Goal: Task Accomplishment & Management: Complete application form

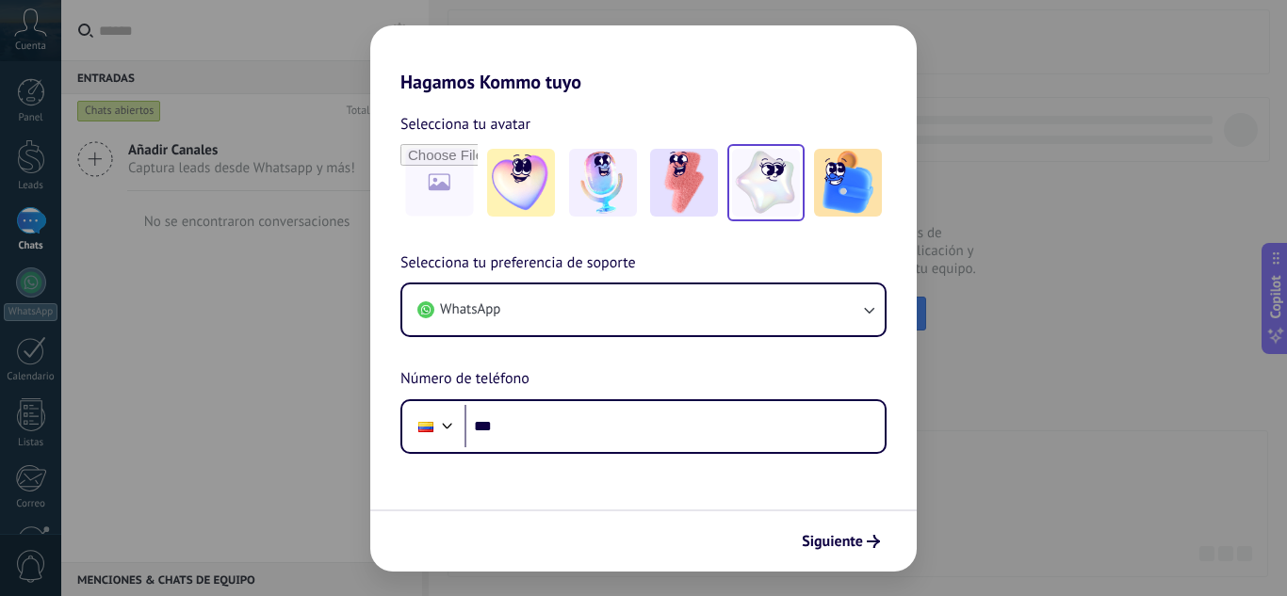
click at [775, 184] on img at bounding box center [766, 183] width 68 height 68
click at [545, 177] on img at bounding box center [521, 183] width 68 height 68
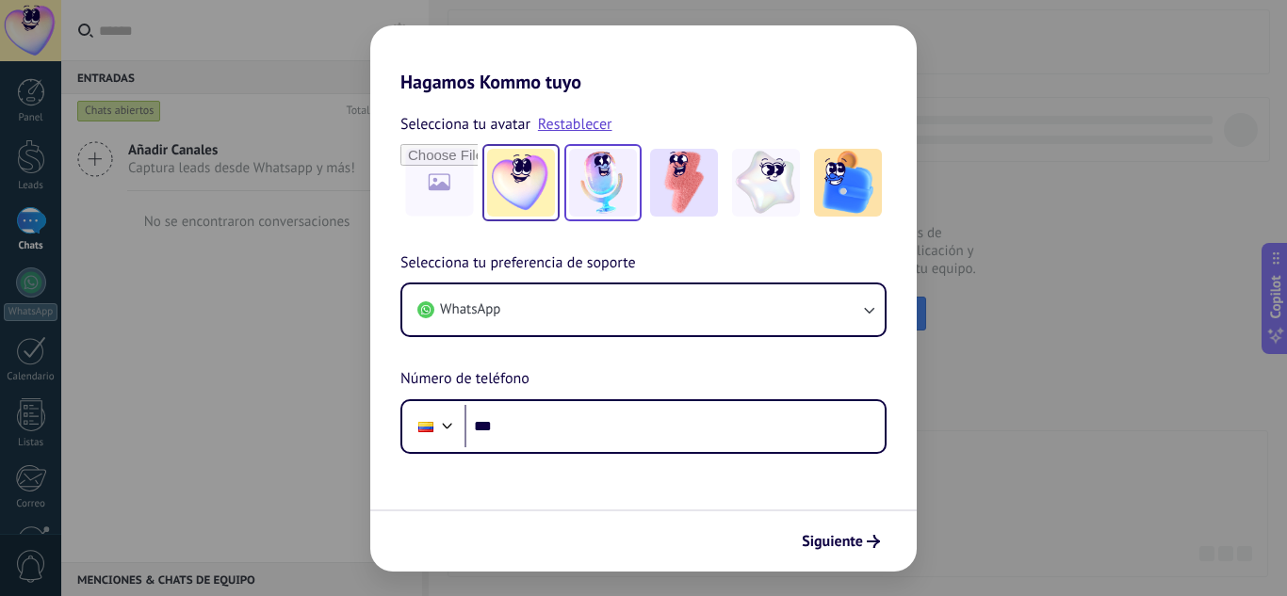
click at [599, 187] on img at bounding box center [603, 183] width 68 height 68
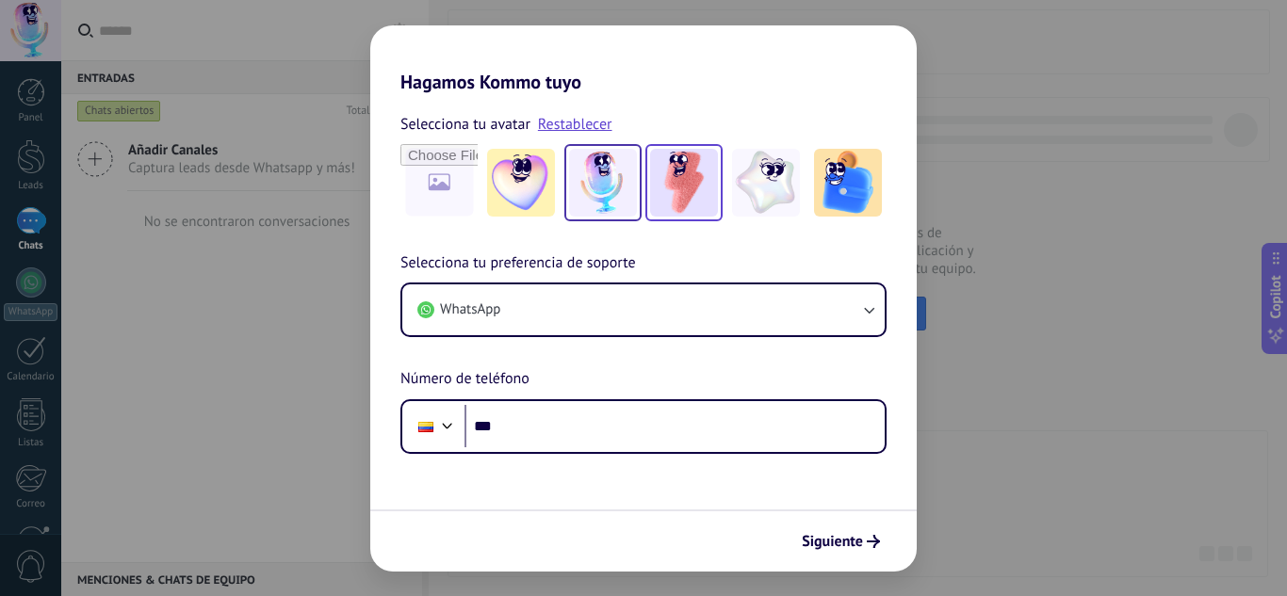
click at [674, 188] on img at bounding box center [684, 183] width 68 height 68
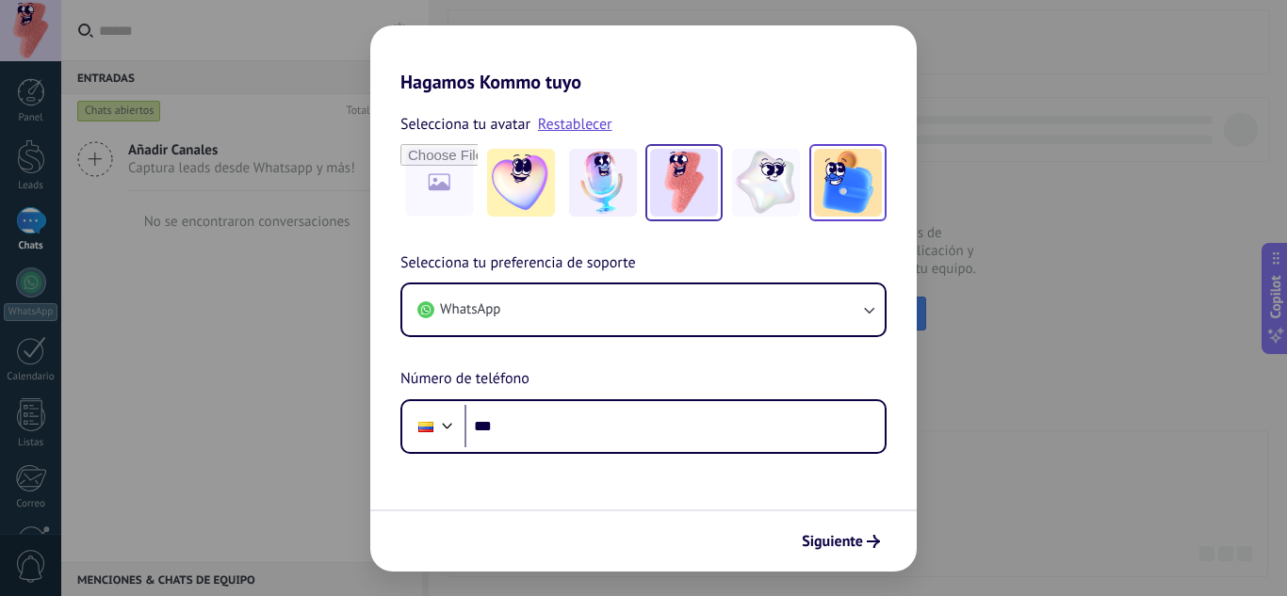
click at [856, 182] on img at bounding box center [848, 183] width 68 height 68
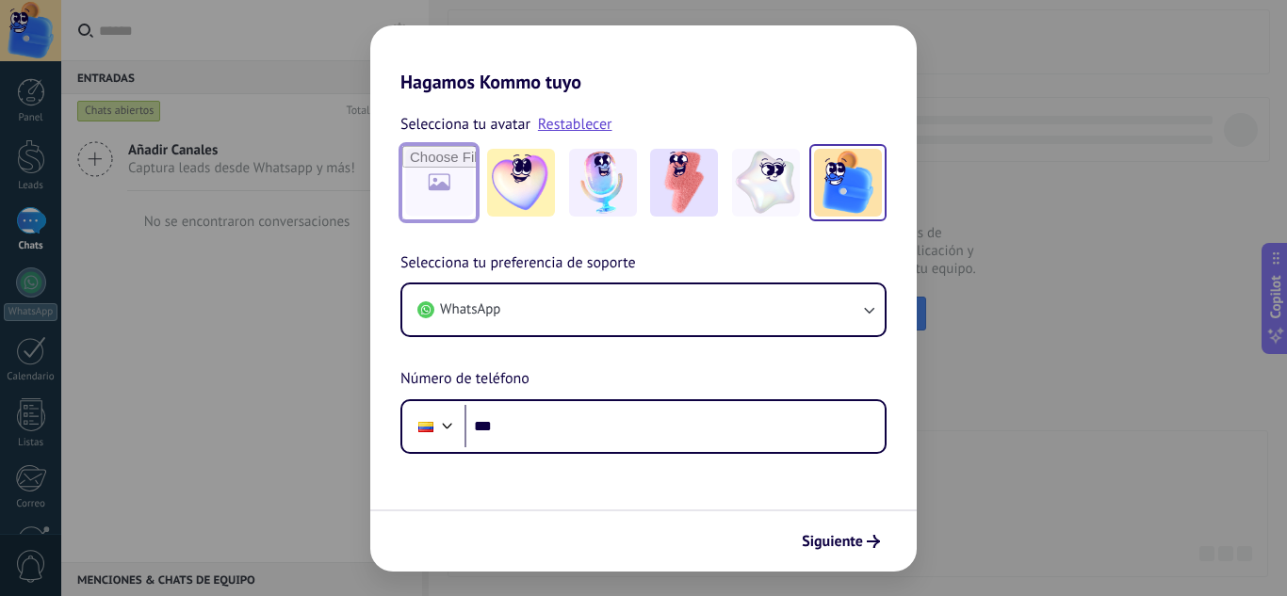
click at [445, 201] on input "file" at bounding box center [438, 182] width 73 height 73
type input "**********"
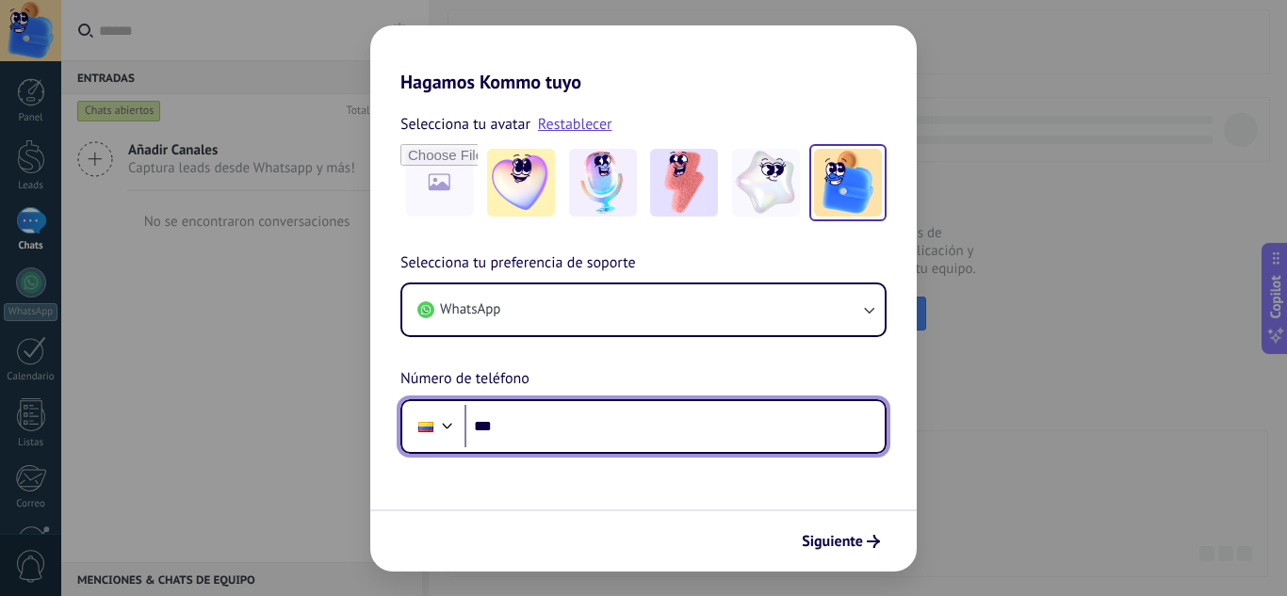
click at [712, 418] on input "***" at bounding box center [674, 426] width 420 height 43
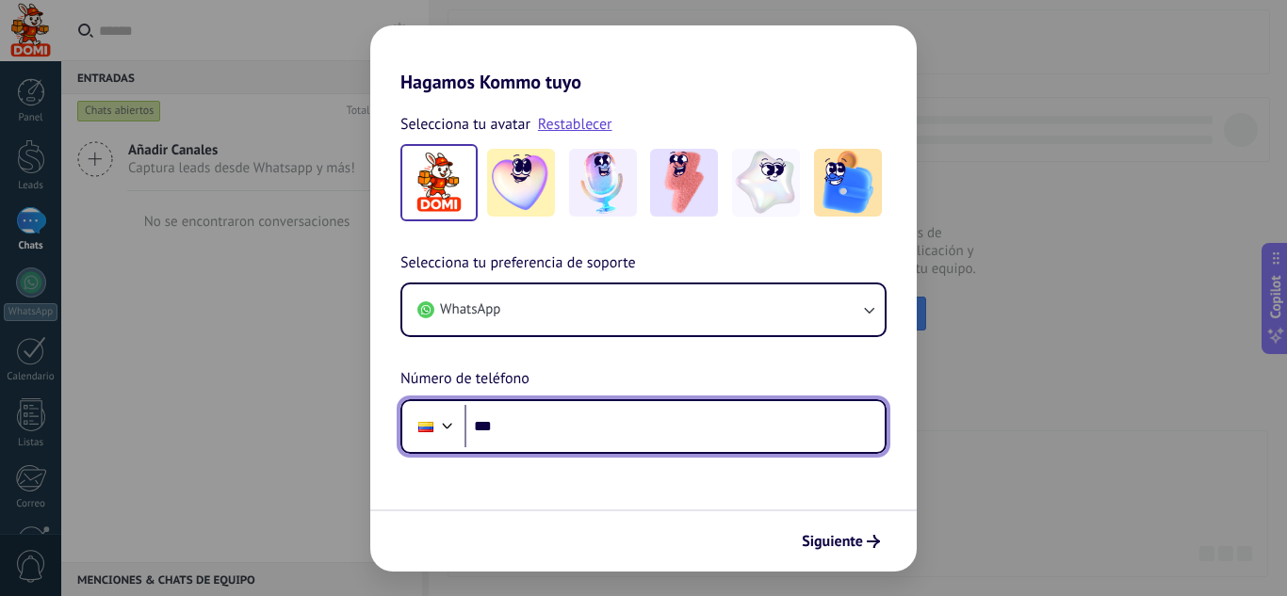
click at [581, 426] on input "***" at bounding box center [674, 426] width 420 height 43
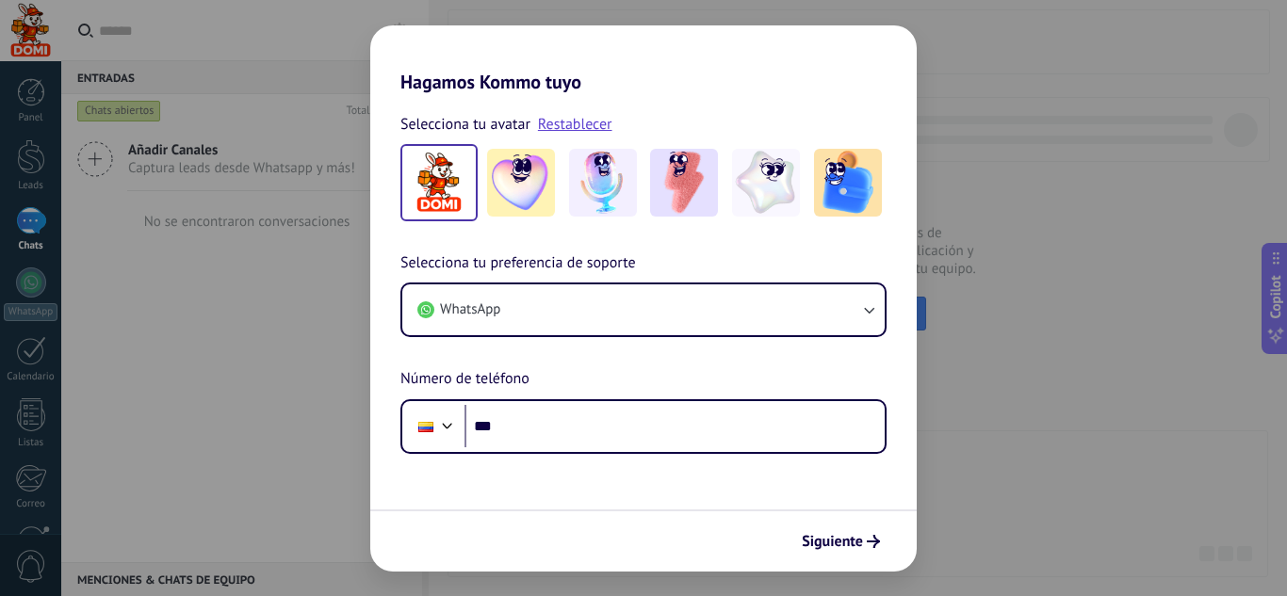
click at [413, 164] on img at bounding box center [439, 183] width 68 height 68
click at [558, 125] on link "Restablecer" at bounding box center [575, 124] width 74 height 19
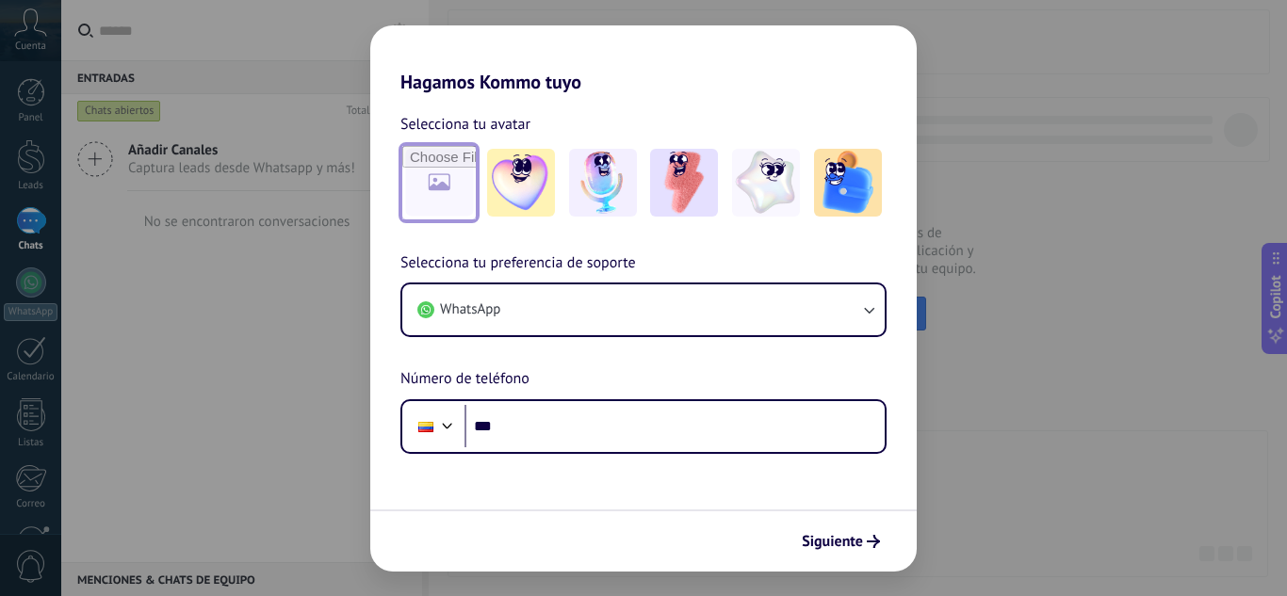
click at [443, 172] on input "file" at bounding box center [438, 182] width 73 height 73
type input "**********"
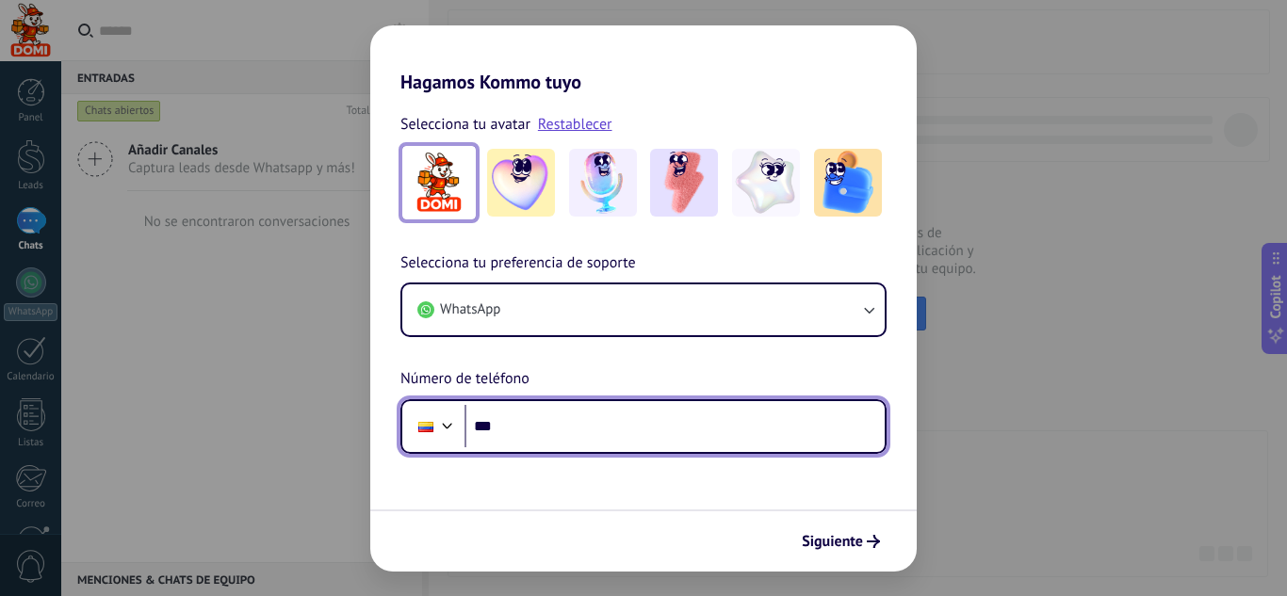
click at [702, 429] on input "***" at bounding box center [674, 426] width 420 height 43
type input "**********"
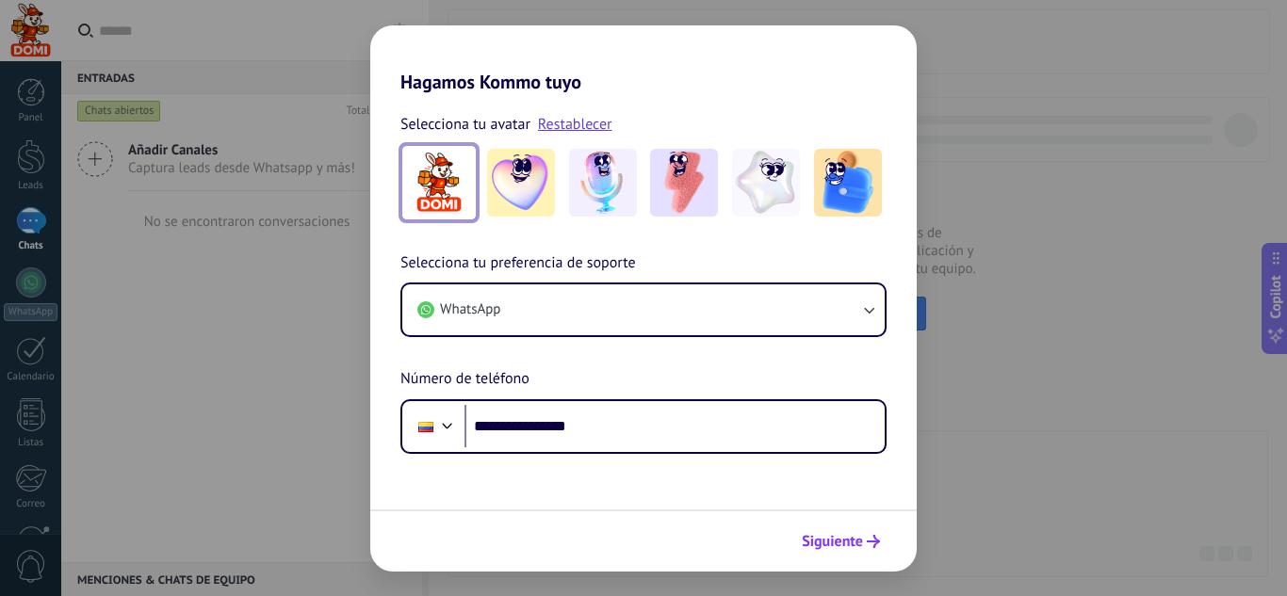
click at [867, 555] on button "Siguiente" at bounding box center [840, 542] width 95 height 32
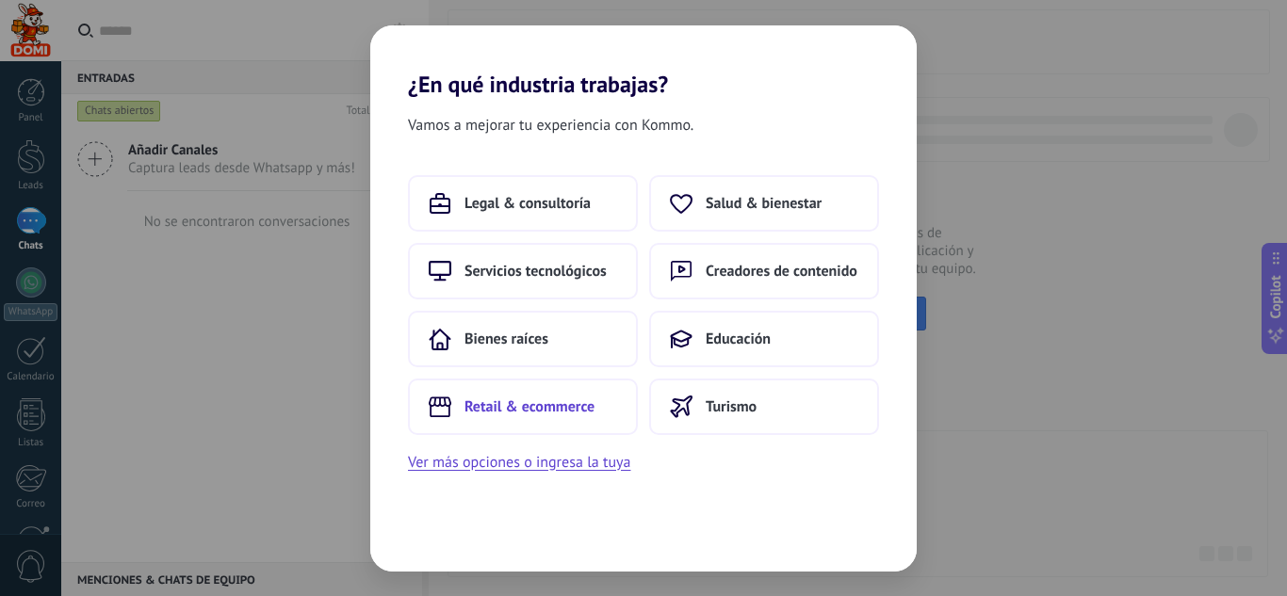
click at [555, 417] on button "Retail & ecommerce" at bounding box center [523, 407] width 230 height 57
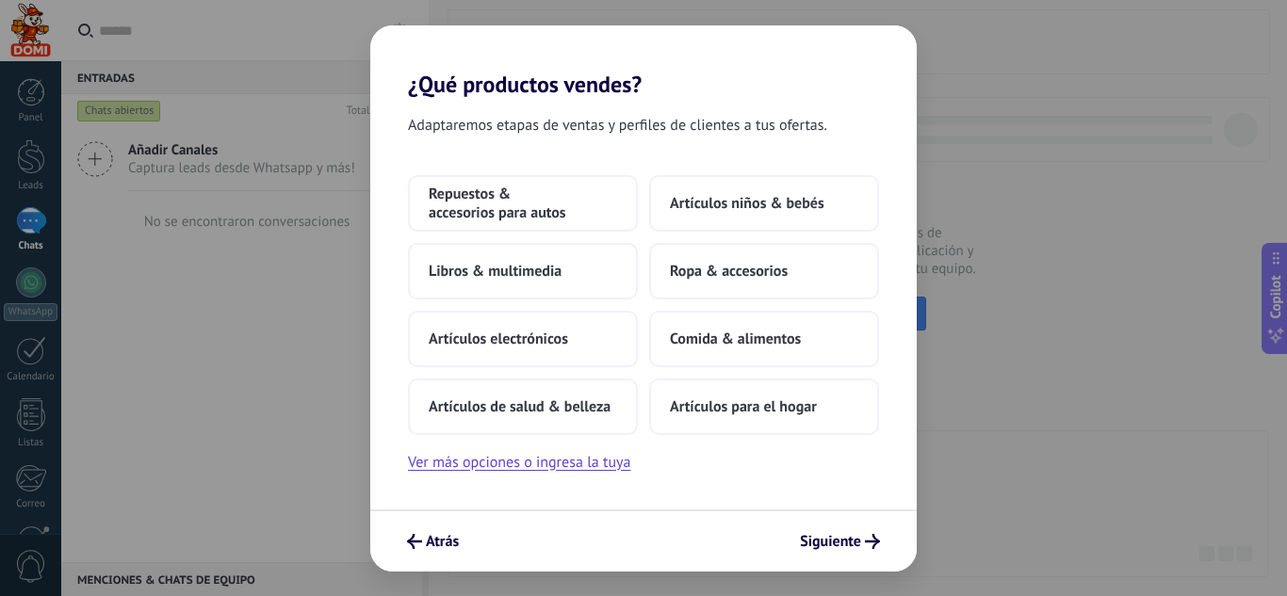
click at [822, 524] on div "Atrás Siguiente" at bounding box center [643, 541] width 546 height 62
click at [825, 535] on span "Siguiente" at bounding box center [830, 541] width 61 height 13
click at [688, 414] on span "Artículos para el hogar" at bounding box center [743, 407] width 147 height 19
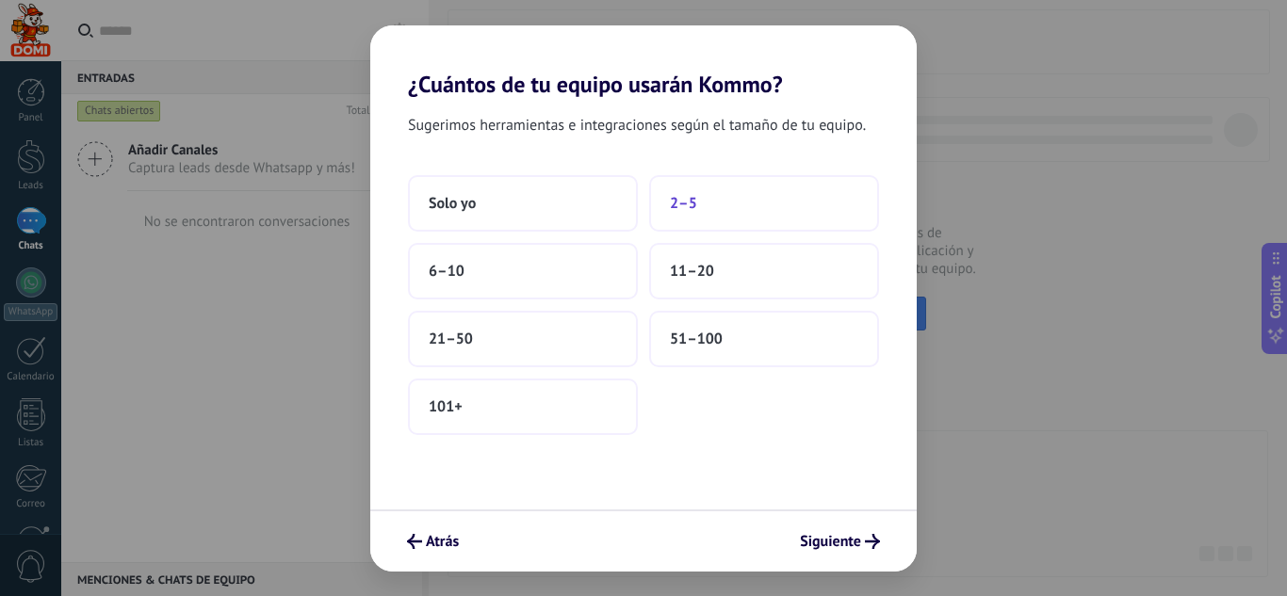
click at [677, 198] on span "2–5" at bounding box center [683, 203] width 27 height 19
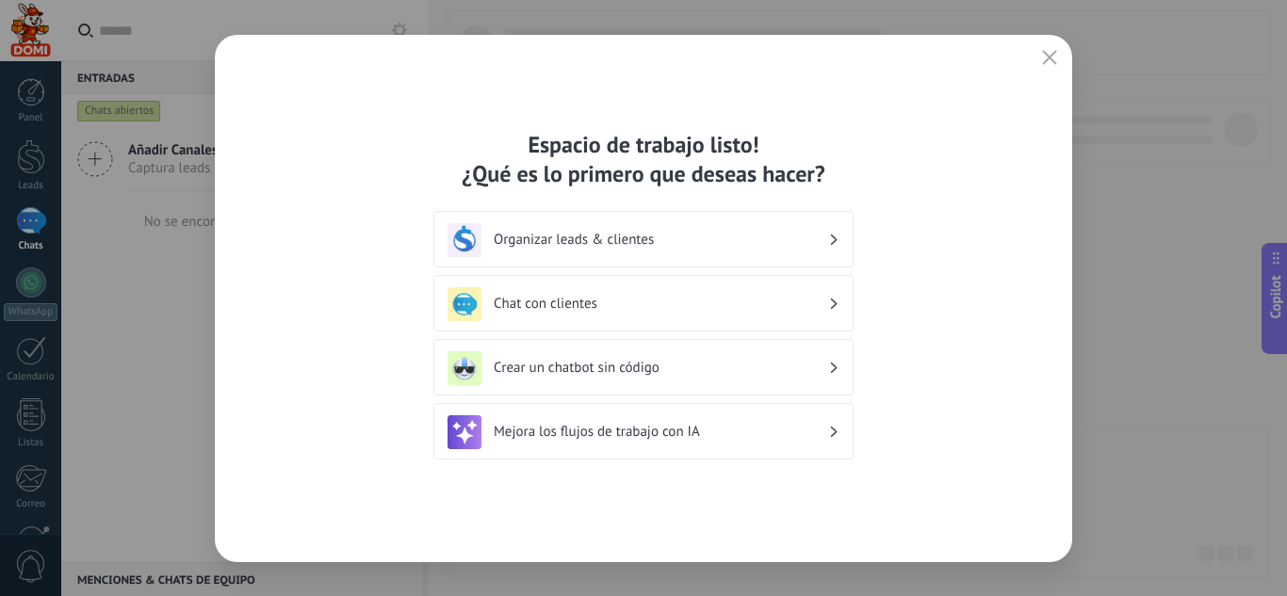
click at [564, 241] on h3 "Organizar leads & clientes" at bounding box center [661, 240] width 334 height 18
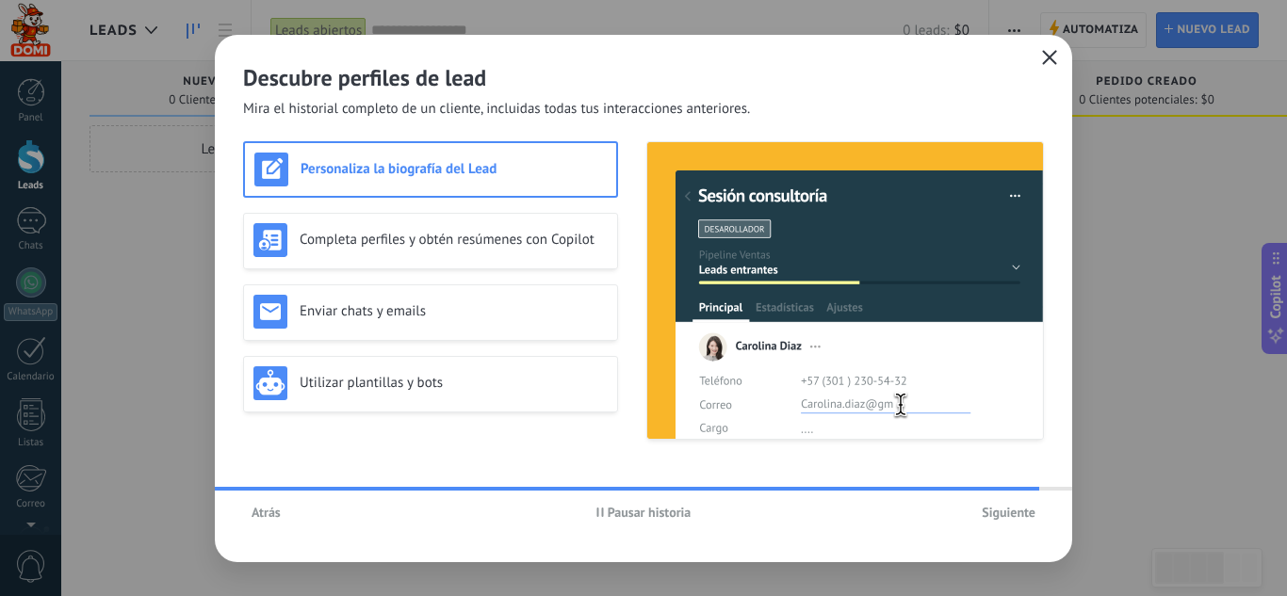
click at [1059, 64] on button "button" at bounding box center [1049, 58] width 24 height 26
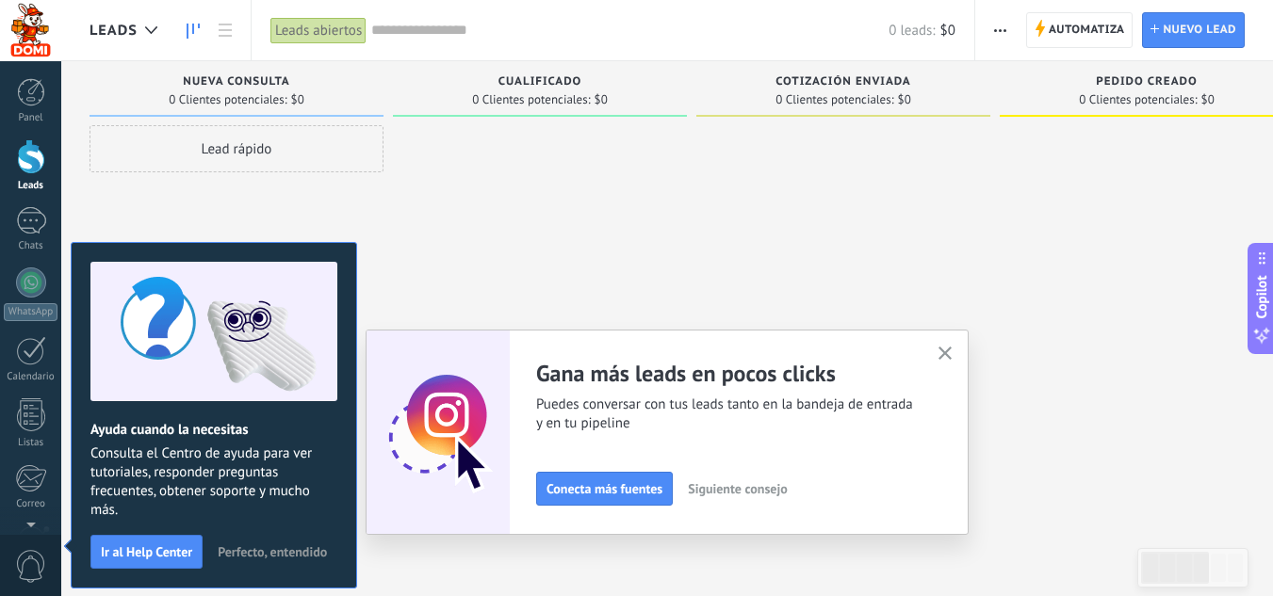
click at [38, 70] on div "Panel Leads Chats WhatsApp Clientes" at bounding box center [61, 298] width 122 height 474
click at [35, 88] on div at bounding box center [31, 92] width 28 height 28
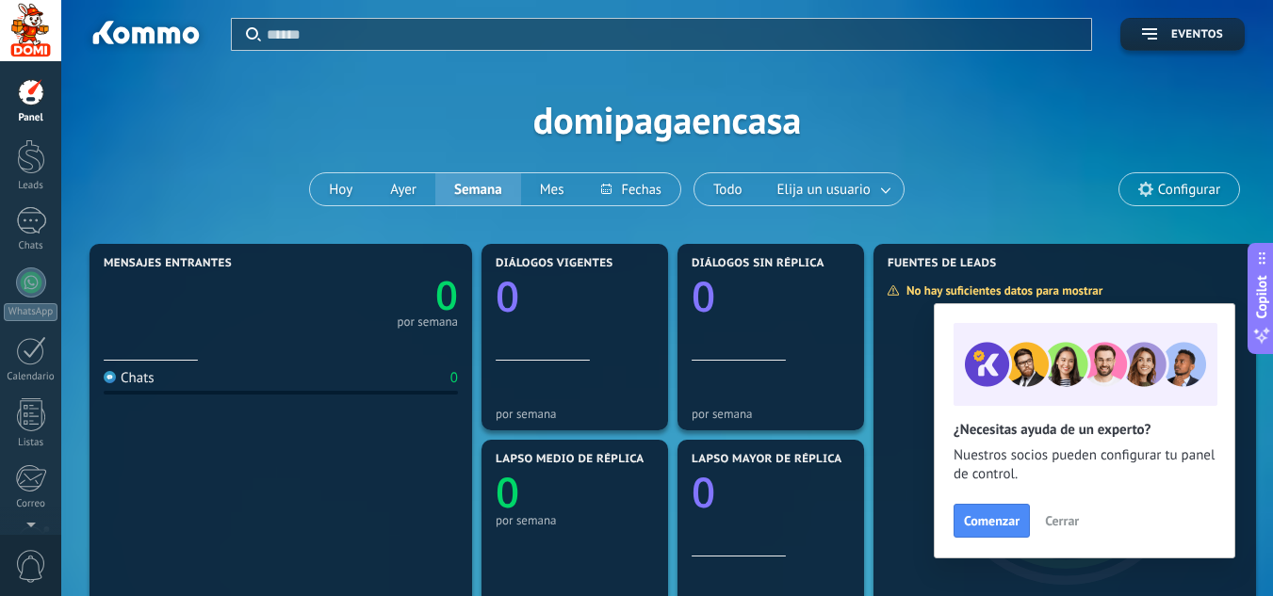
click at [43, 49] on div at bounding box center [30, 30] width 61 height 61
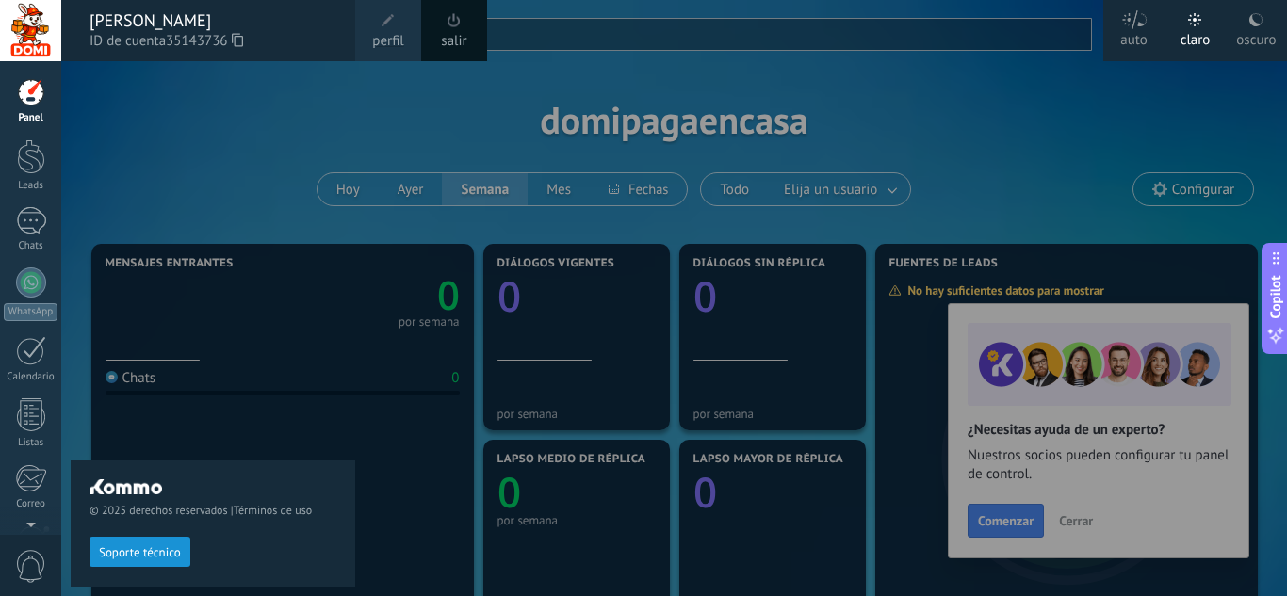
click at [43, 49] on div at bounding box center [30, 30] width 61 height 61
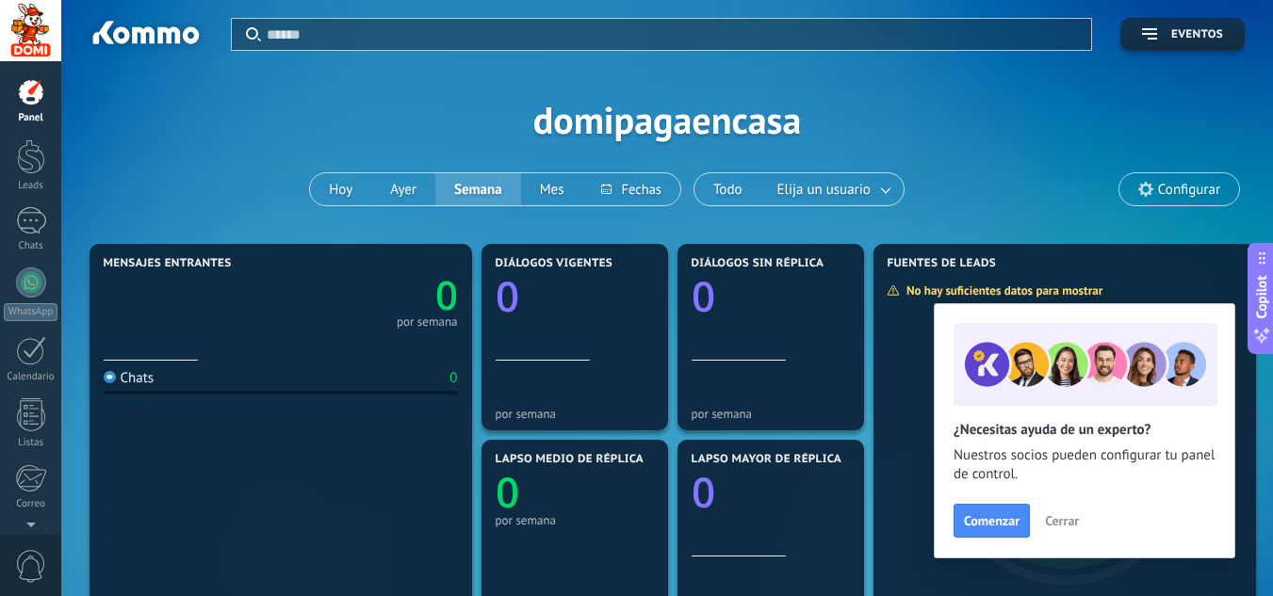
click at [44, 88] on div at bounding box center [31, 92] width 28 height 28
click at [16, 278] on div at bounding box center [31, 283] width 30 height 30
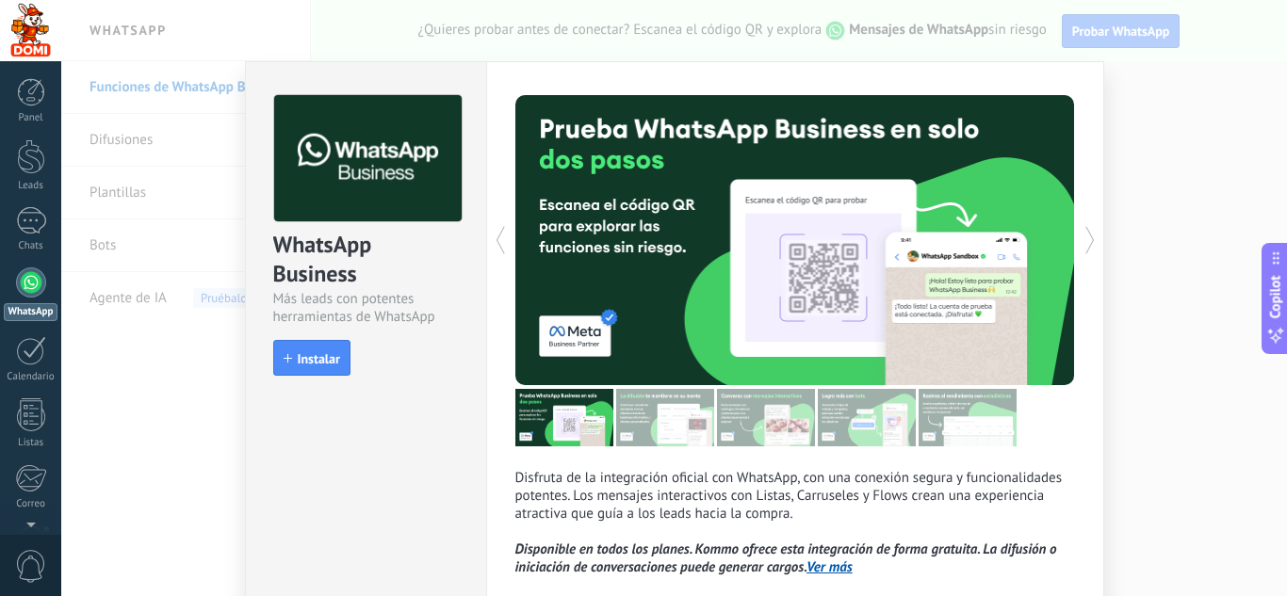
click at [306, 369] on button "Instalar" at bounding box center [311, 358] width 77 height 36
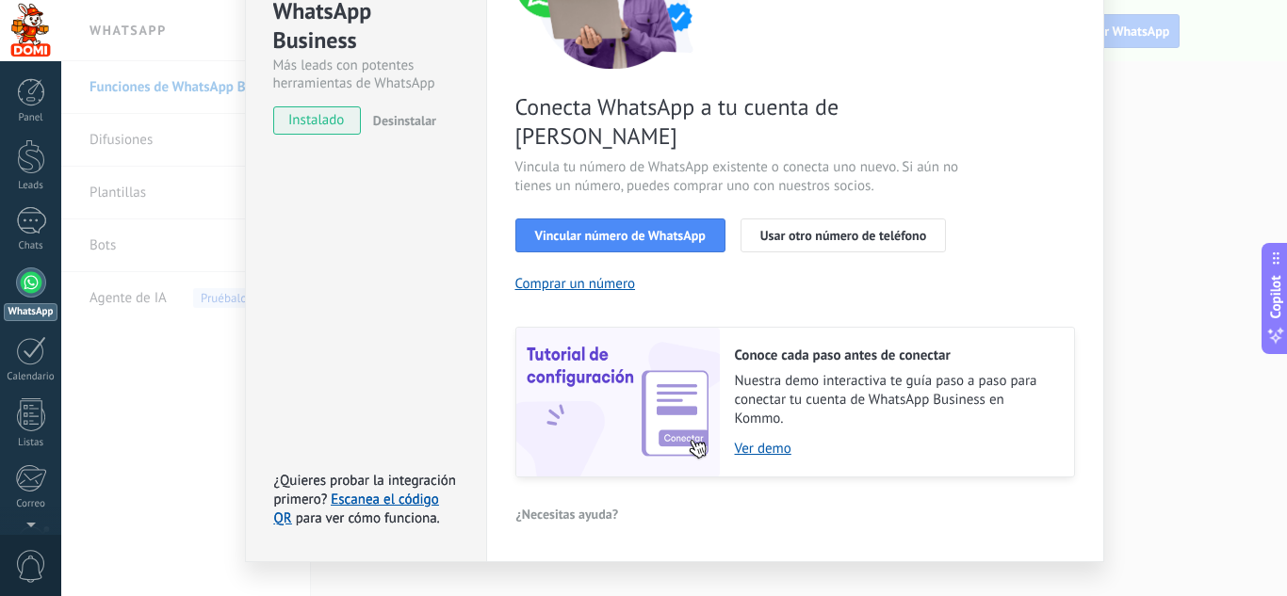
scroll to position [240, 0]
